Goal: Check status: Check status

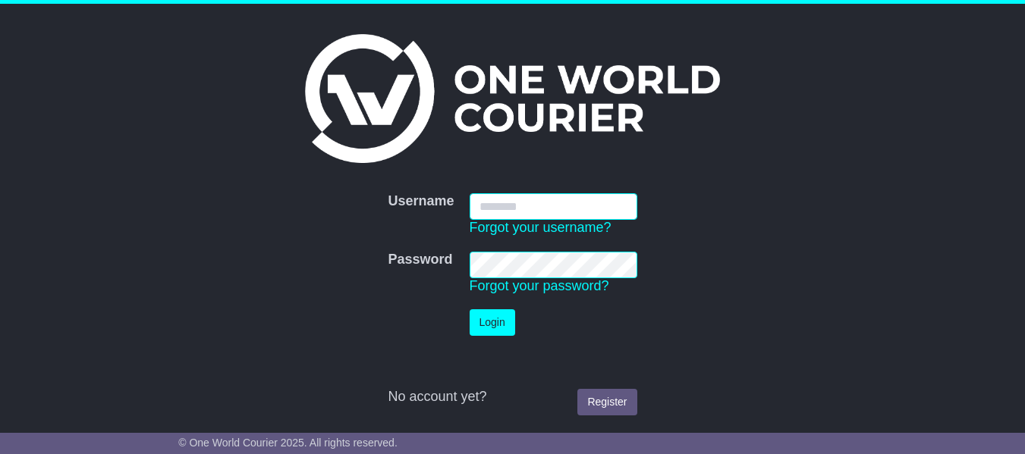
click at [504, 205] on input "Username" at bounding box center [554, 206] width 168 height 27
type input "**********"
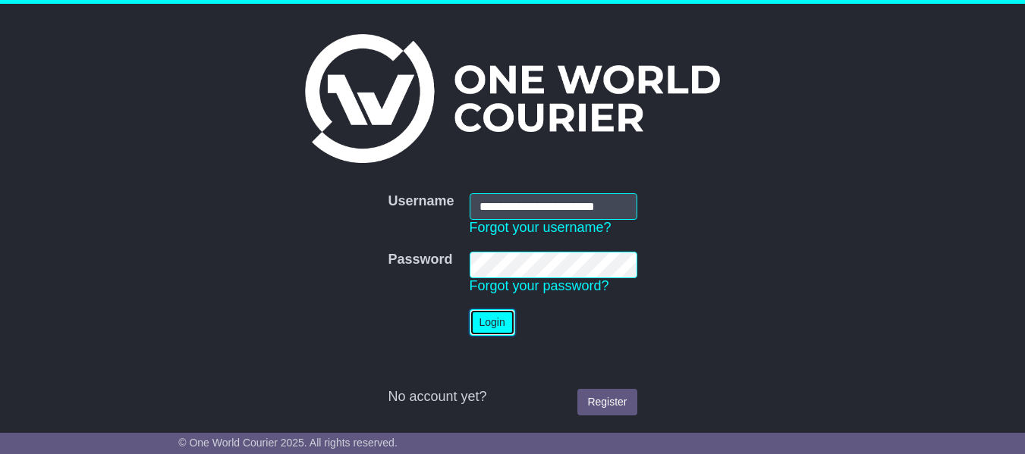
click at [489, 327] on button "Login" at bounding box center [493, 322] width 46 height 27
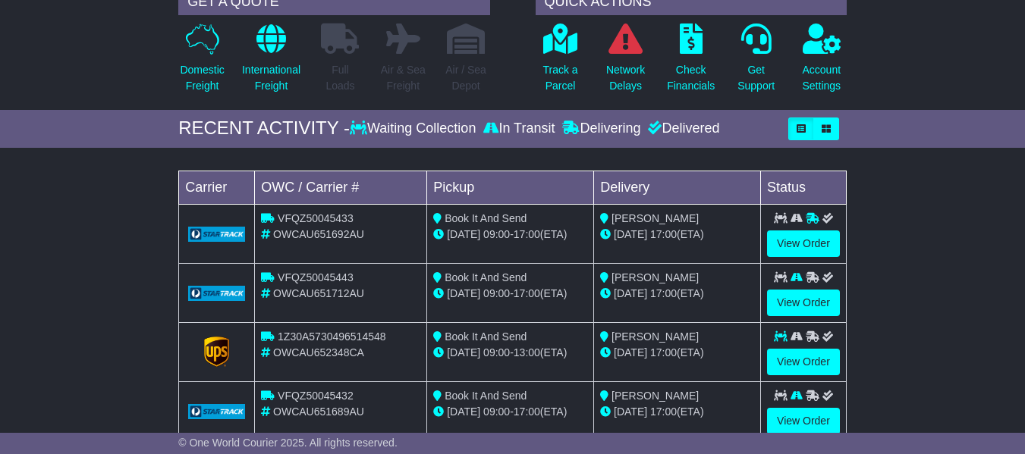
scroll to position [158, 0]
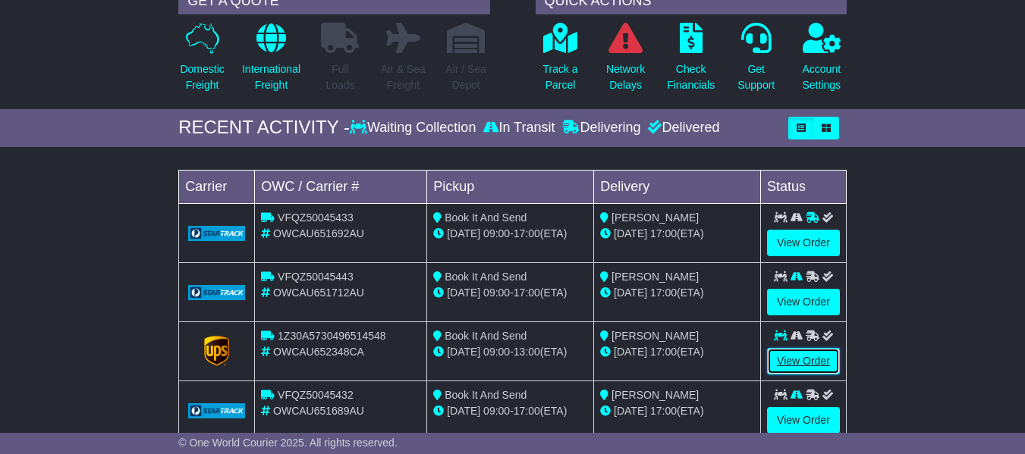
click at [800, 358] on link "View Order" at bounding box center [803, 361] width 73 height 27
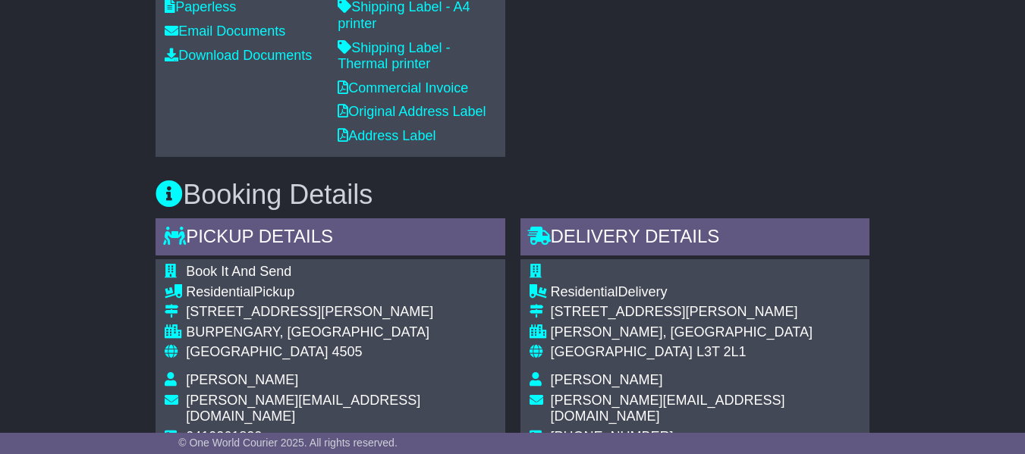
scroll to position [986, 0]
